Goal: Task Accomplishment & Management: Use online tool/utility

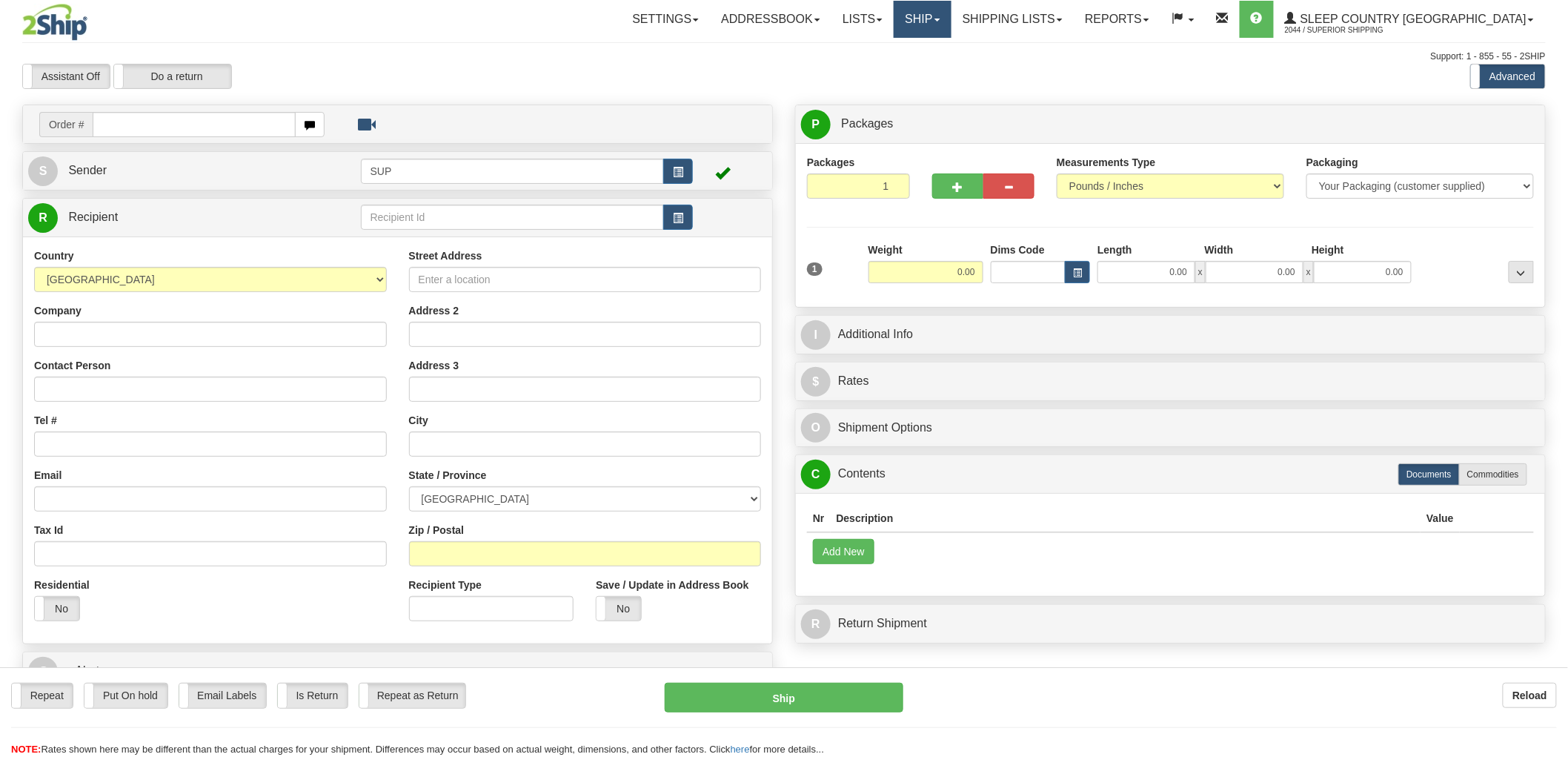
click at [951, 18] on link "Ship" at bounding box center [922, 19] width 57 height 37
click at [936, 68] on span "OnHold / Order Queue" at bounding box center [884, 71] width 105 height 12
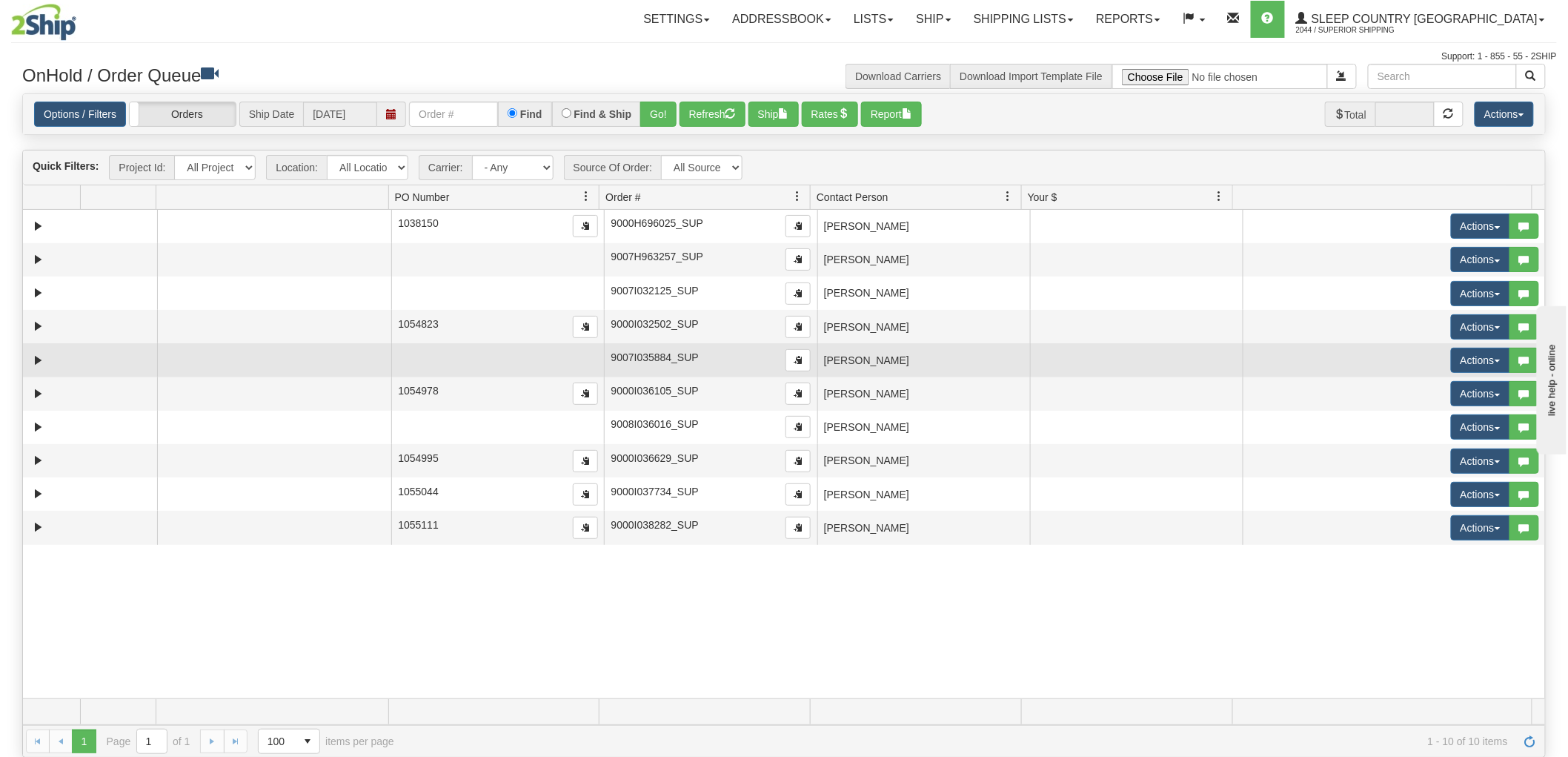
click at [905, 358] on td "[PERSON_NAME]" at bounding box center [924, 359] width 213 height 34
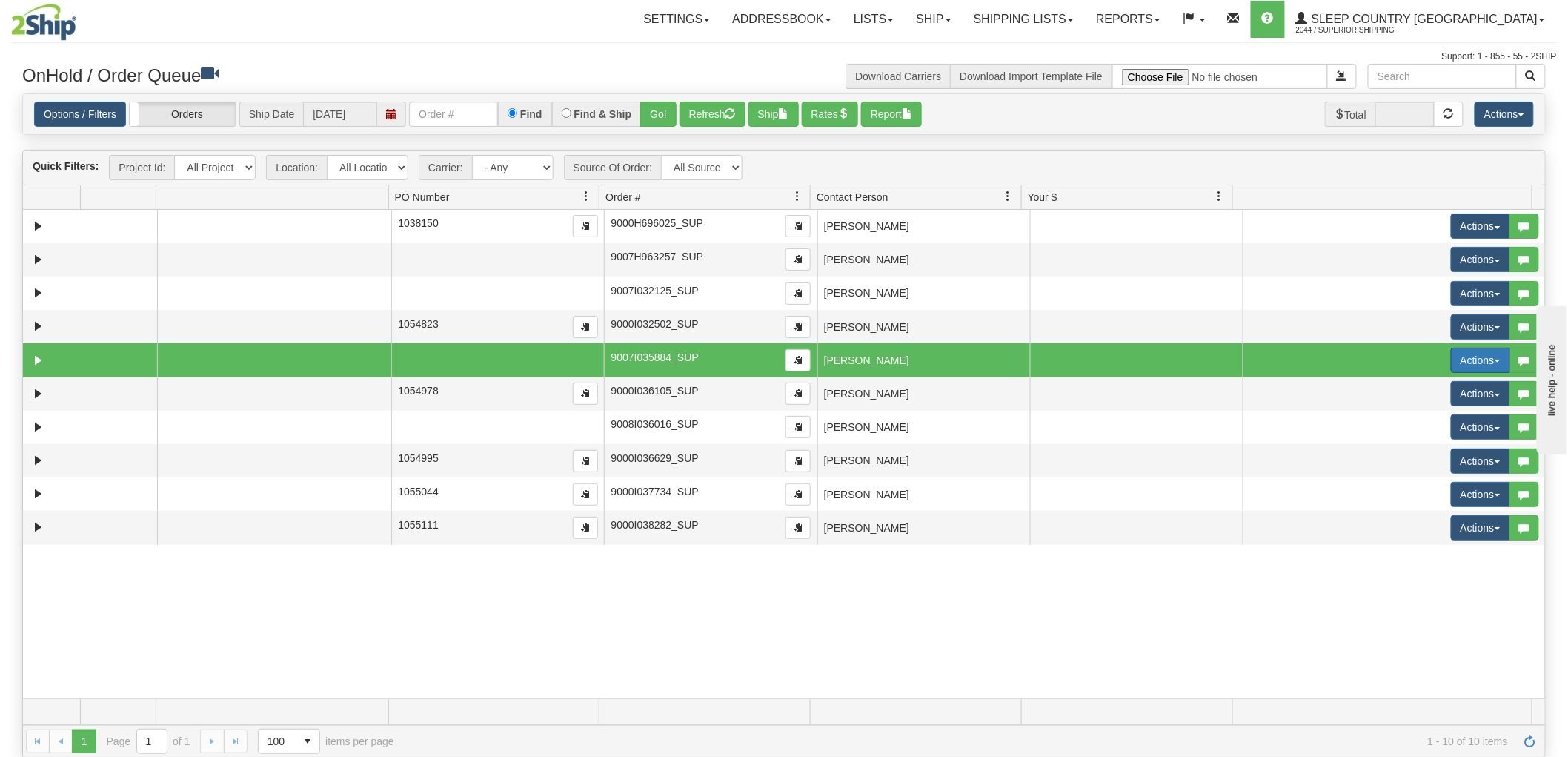
click at [1454, 350] on button "Actions" at bounding box center [1480, 360] width 59 height 25
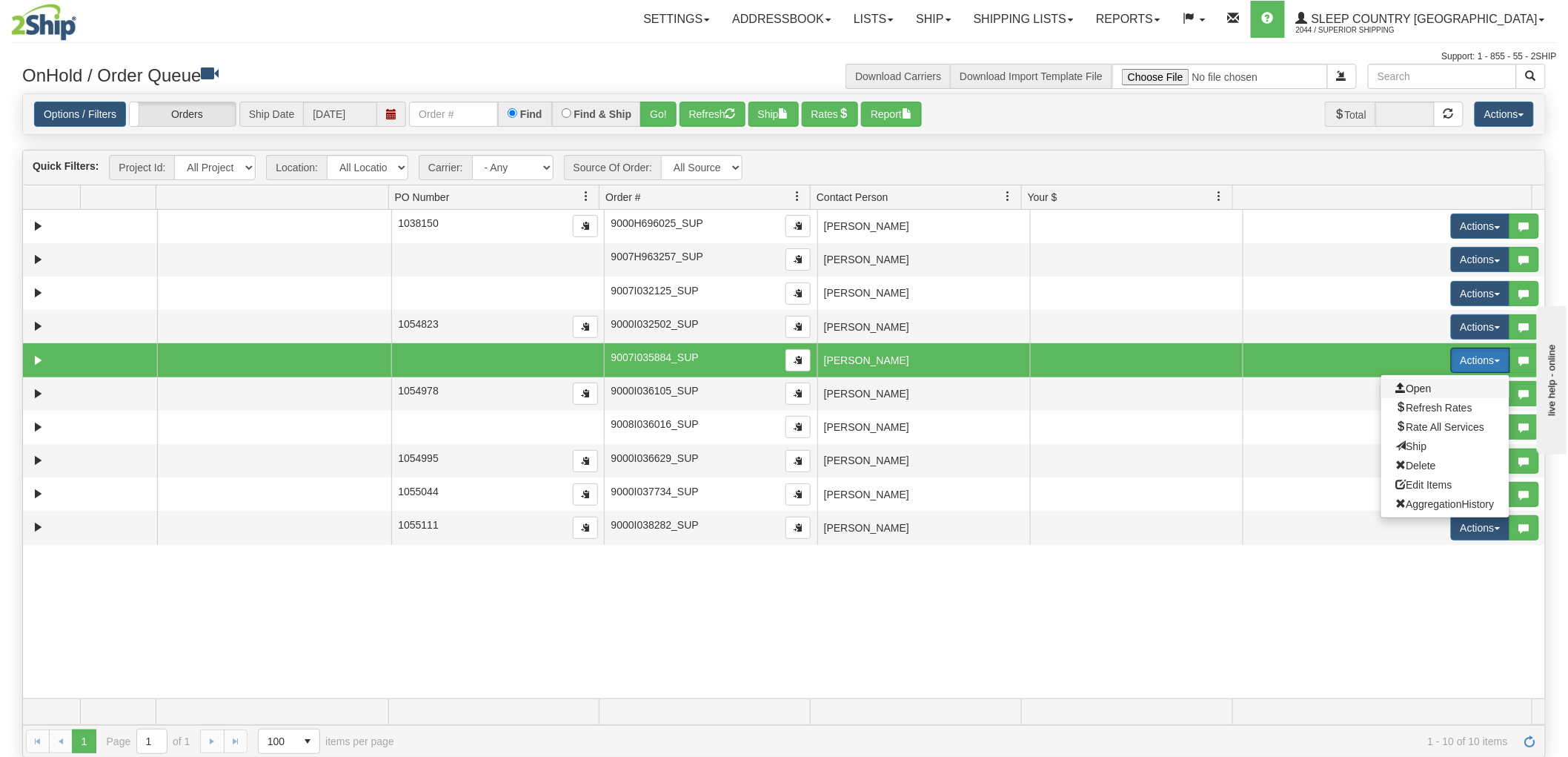
click at [1418, 384] on span "Open" at bounding box center [1414, 389] width 36 height 12
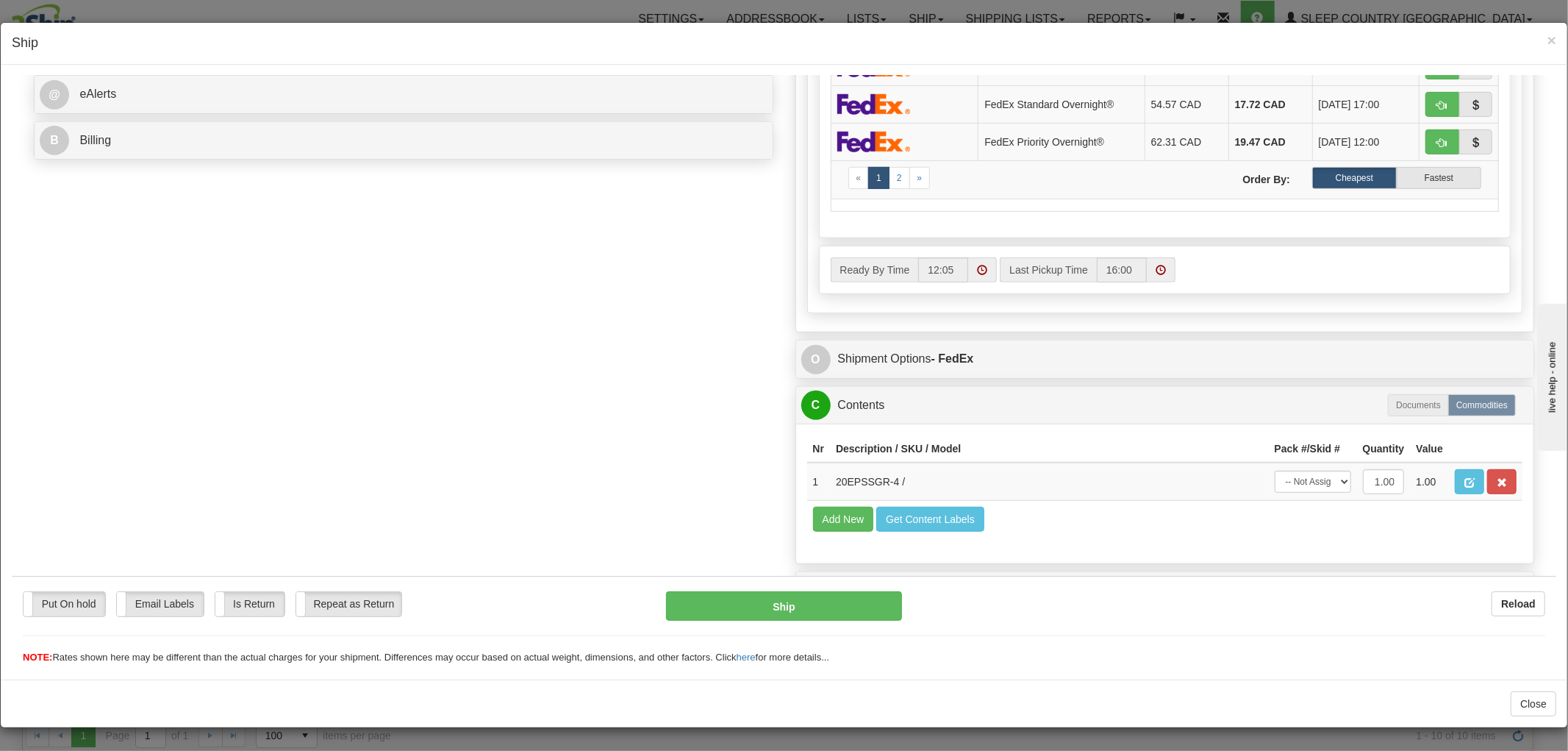
scroll to position [643, 0]
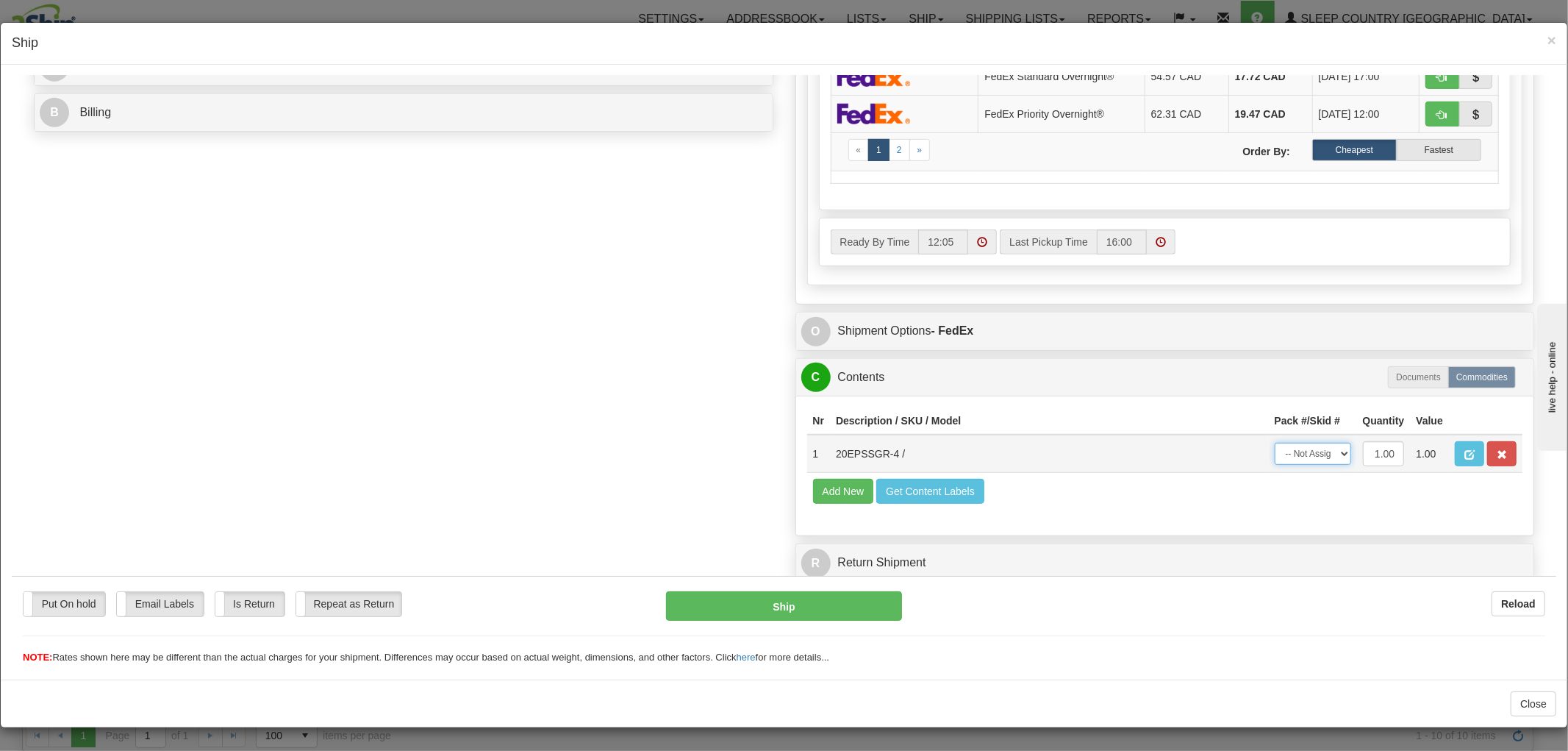
click at [1275, 442] on select "-- Not Assigned -- Package 1" at bounding box center [1313, 453] width 76 height 22
select select "0"
click at [1275, 442] on select "-- Not Assigned -- Package 1" at bounding box center [1313, 453] width 76 height 22
click at [854, 617] on button "Ship" at bounding box center [783, 605] width 235 height 30
type input "92"
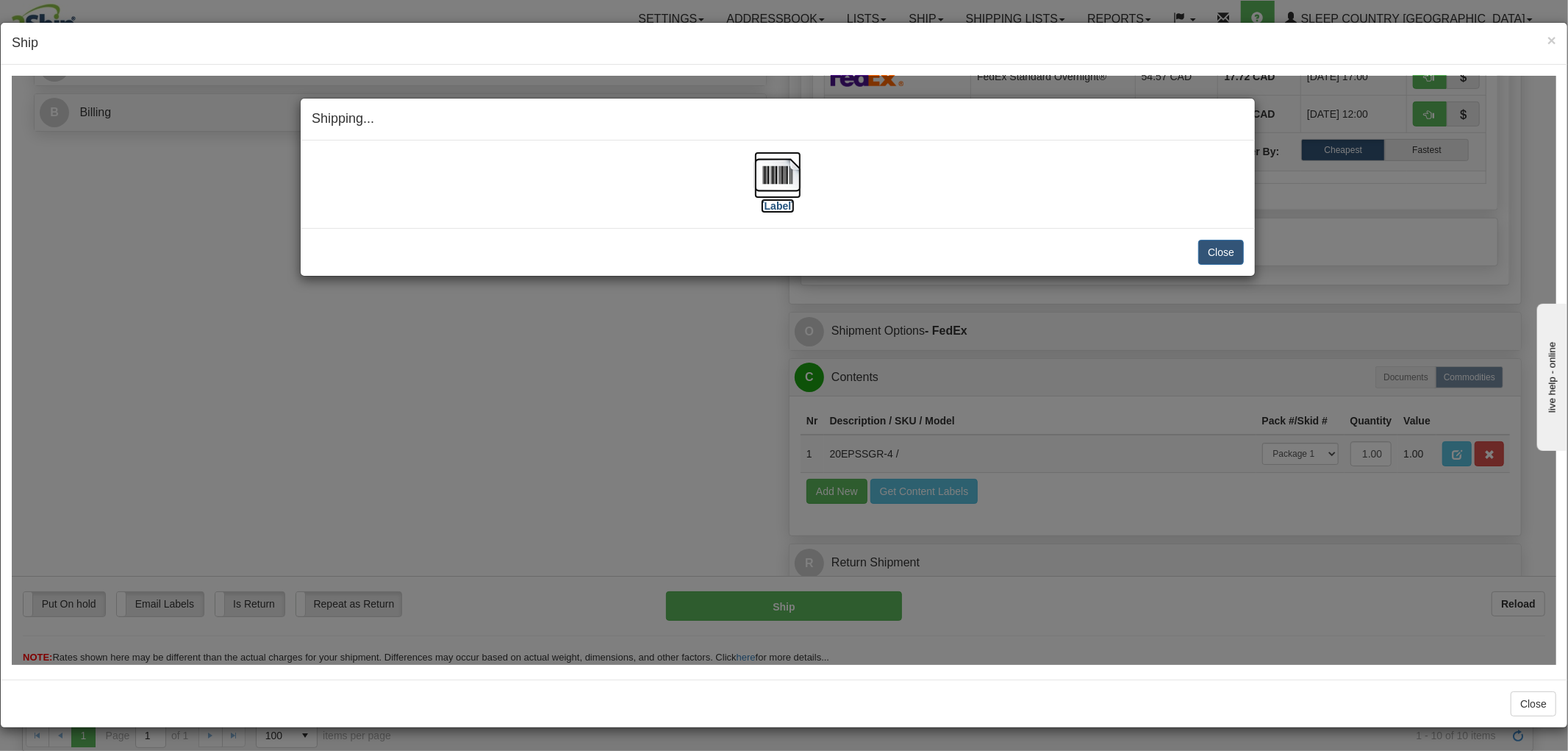
click at [771, 185] on img at bounding box center [777, 174] width 47 height 47
